Goal: Task Accomplishment & Management: Use online tool/utility

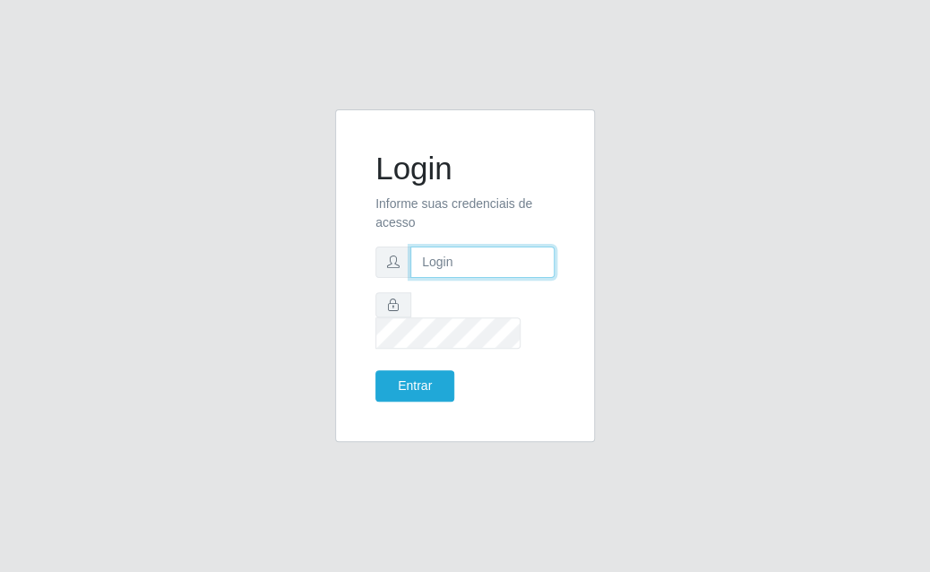
click at [475, 278] on input "text" at bounding box center [482, 261] width 144 height 31
type input "[EMAIL_ADDRESS][DOMAIN_NAME]"
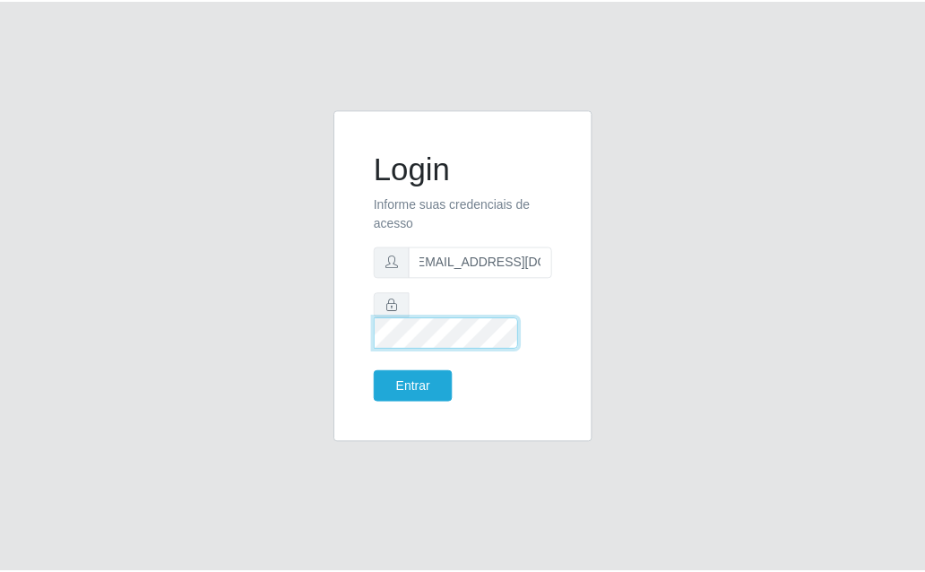
scroll to position [0, 0]
click at [375, 370] on button "Entrar" at bounding box center [414, 385] width 79 height 31
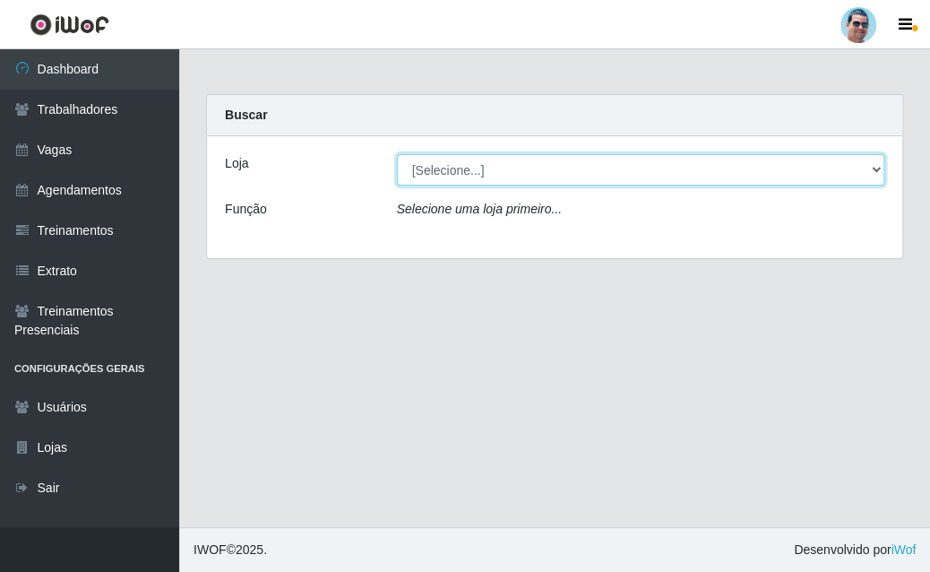
click at [514, 169] on select "[Selecione...] Mercadinho Extrabom" at bounding box center [641, 169] width 488 height 31
select select "175"
click at [397, 154] on select "[Selecione...] Mercadinho Extrabom" at bounding box center [641, 169] width 488 height 31
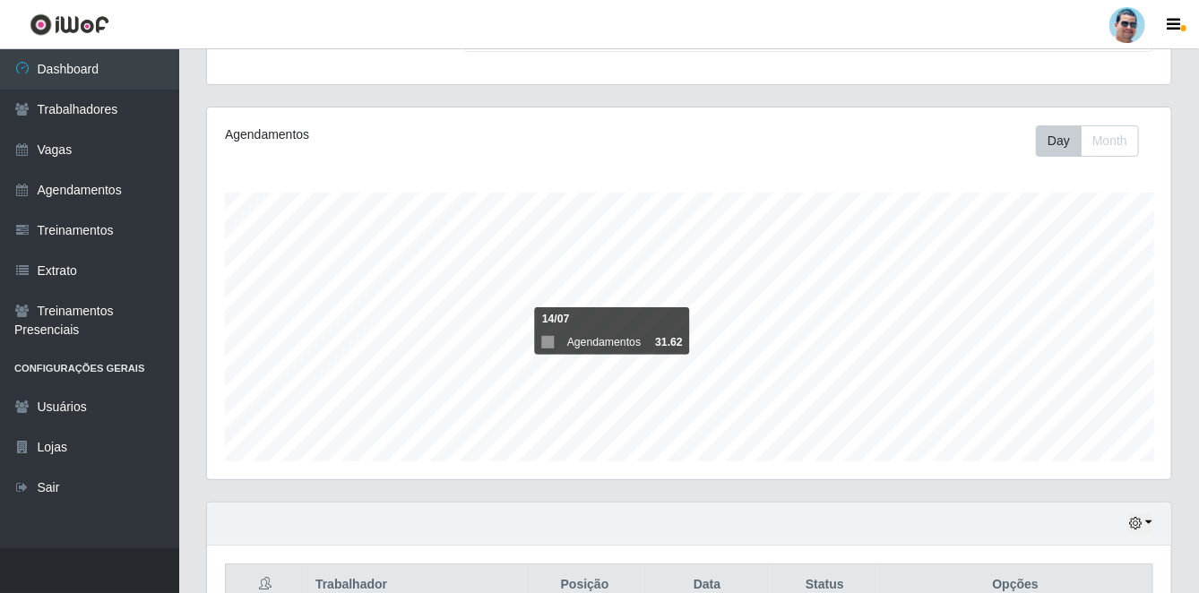
scroll to position [538, 0]
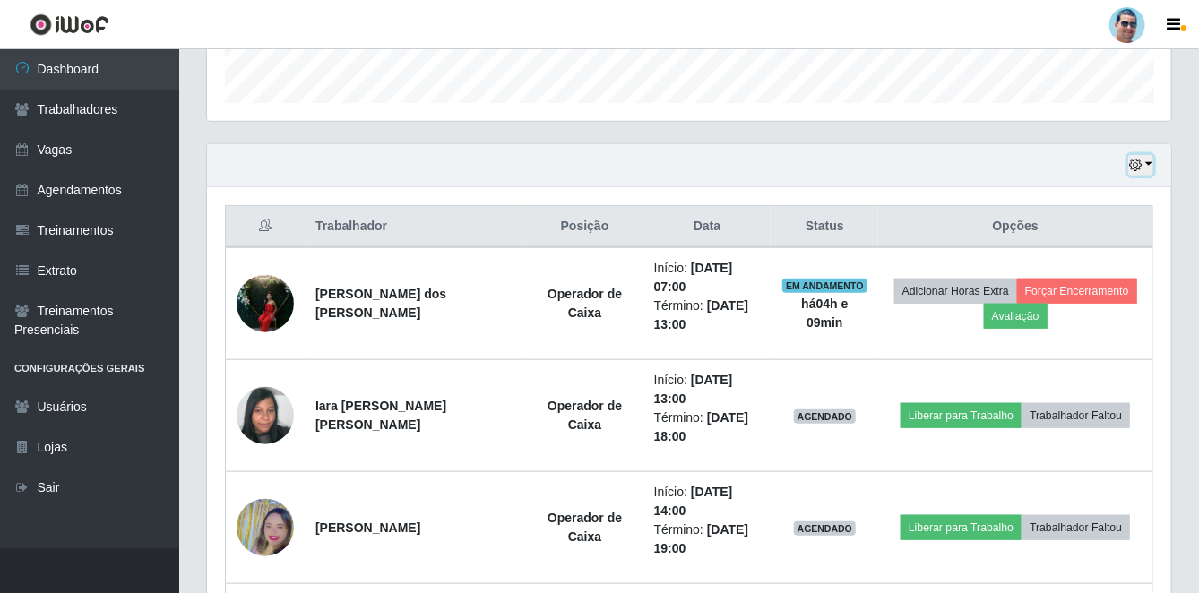
click at [929, 163] on button "button" at bounding box center [1140, 165] width 25 height 21
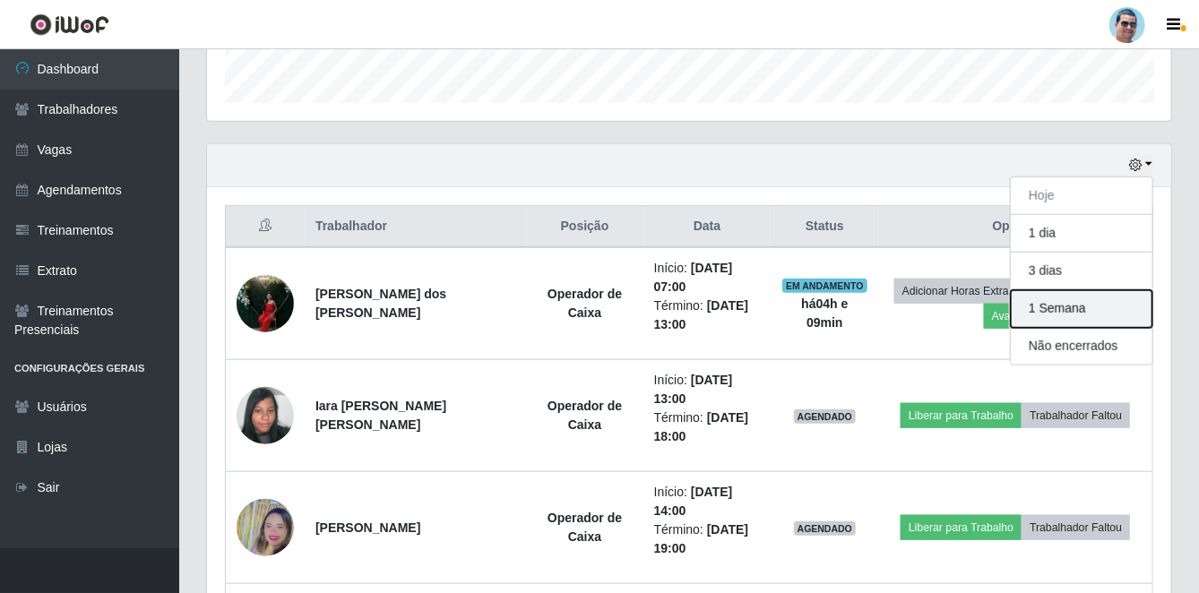
click at [929, 304] on button "1 Semana" at bounding box center [1082, 309] width 142 height 38
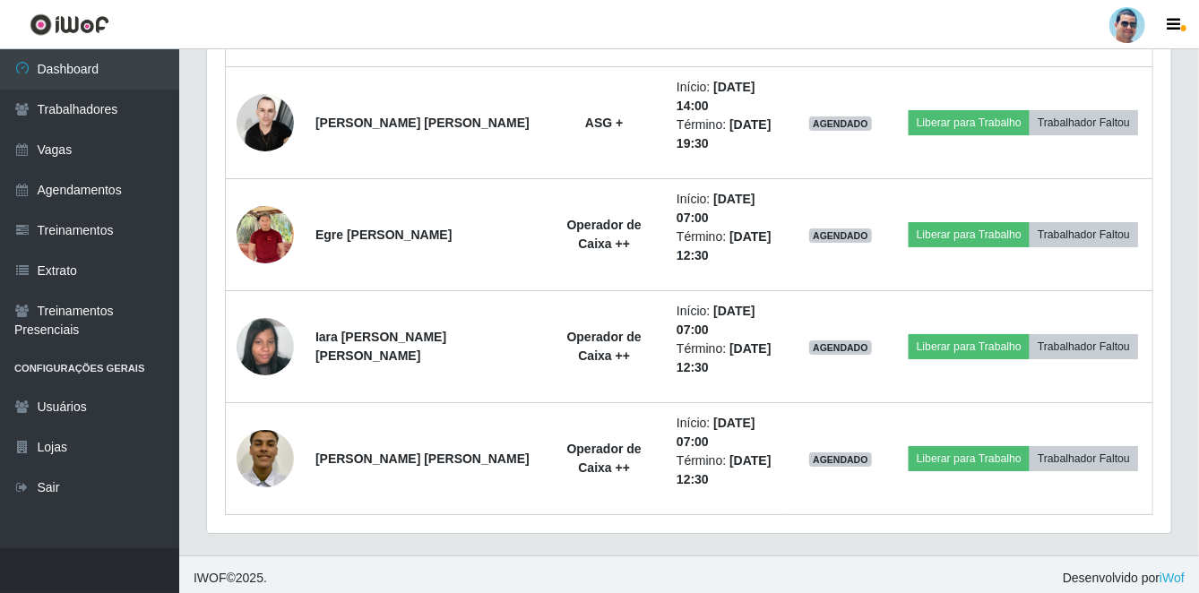
scroll to position [2197, 0]
